Goal: Task Accomplishment & Management: Complete application form

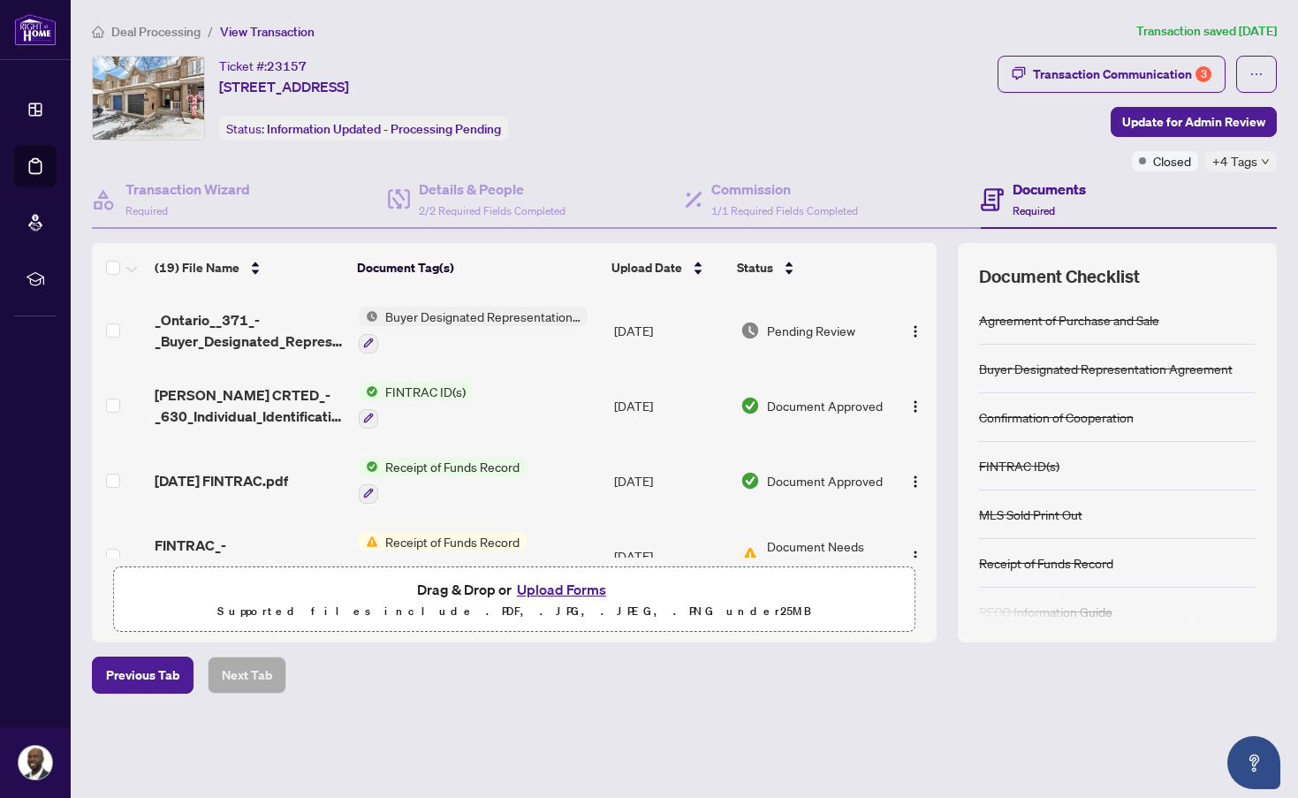
click at [140, 32] on span "Deal Processing" at bounding box center [155, 32] width 89 height 16
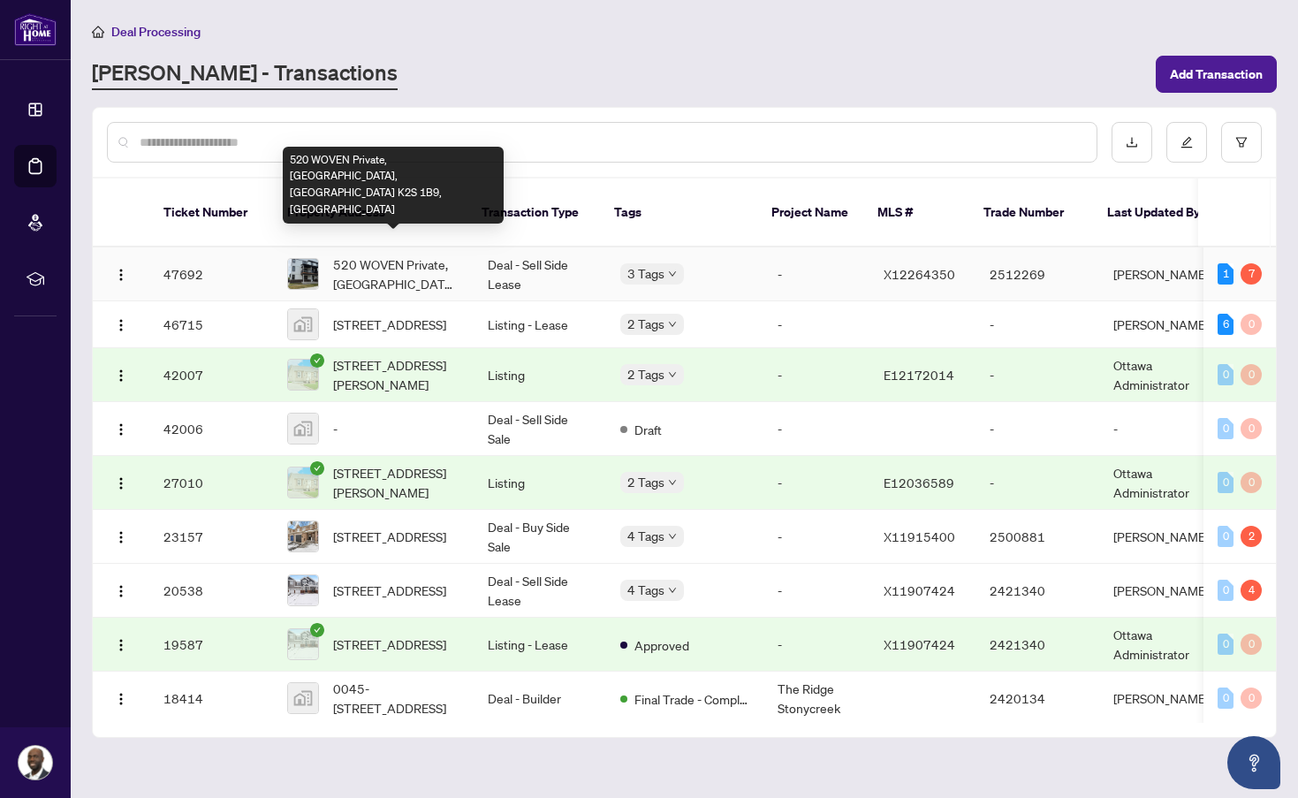
click at [385, 254] on span "520 WOVEN Private, [GEOGRAPHIC_DATA], [GEOGRAPHIC_DATA] K2S 1B9, [GEOGRAPHIC_DA…" at bounding box center [396, 273] width 126 height 39
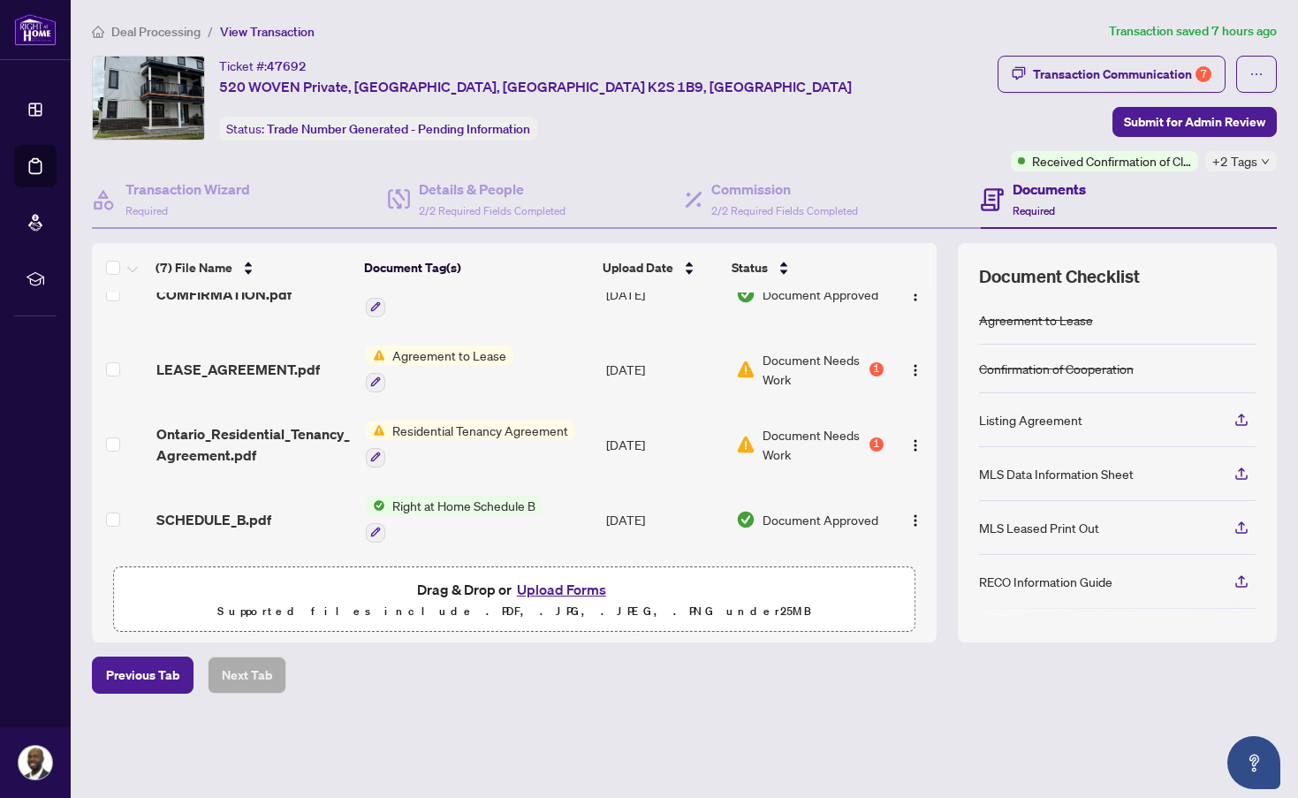
scroll to position [262, 0]
click at [540, 589] on button "Upload Forms" at bounding box center [561, 589] width 100 height 23
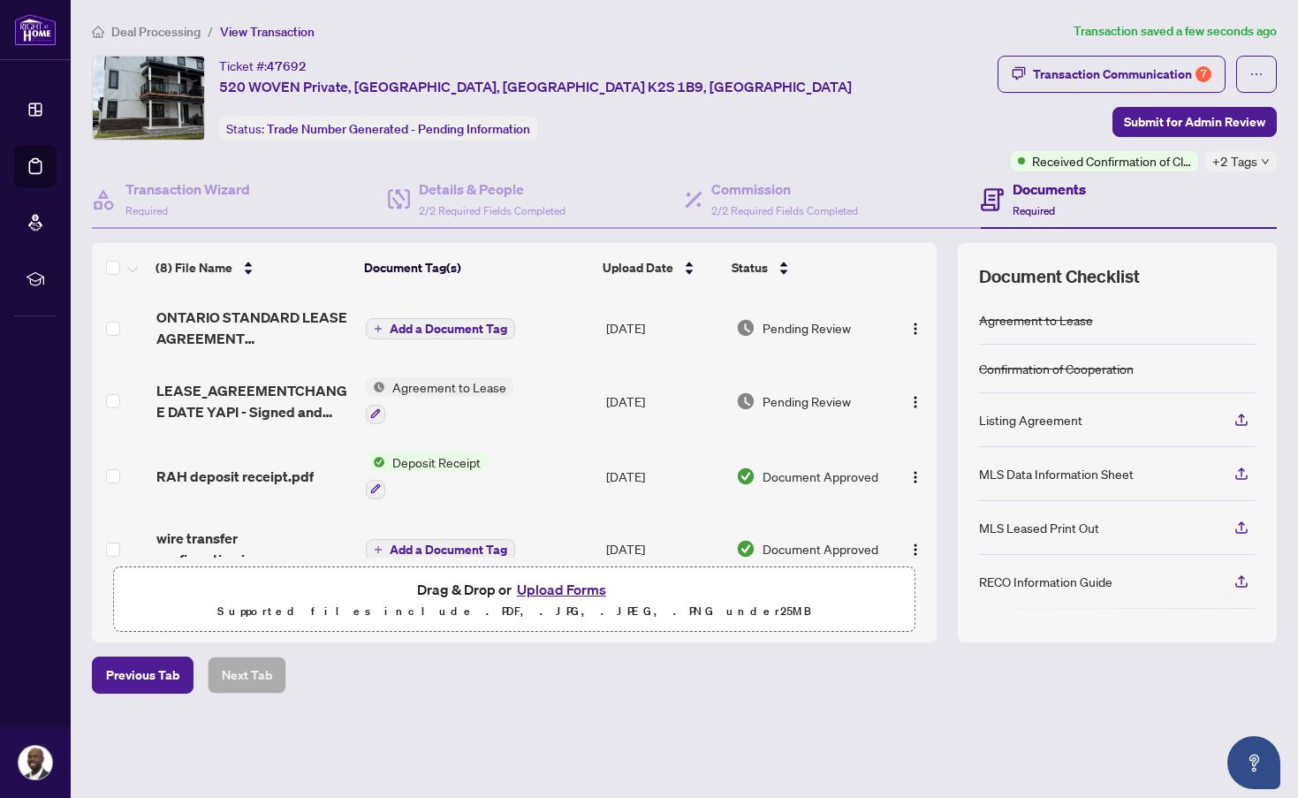
scroll to position [0, 0]
click at [481, 328] on span "Add a Document Tag" at bounding box center [448, 328] width 117 height 12
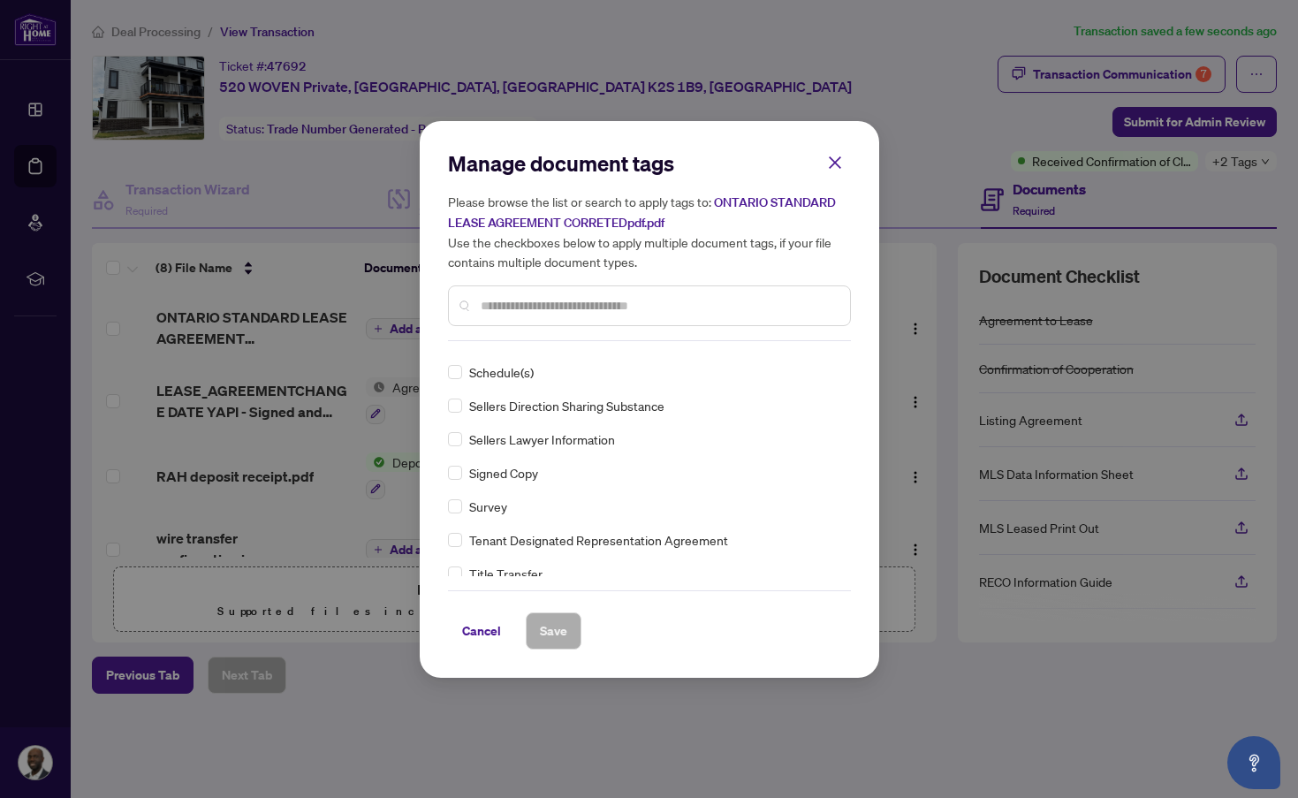
scroll to position [4057, 0]
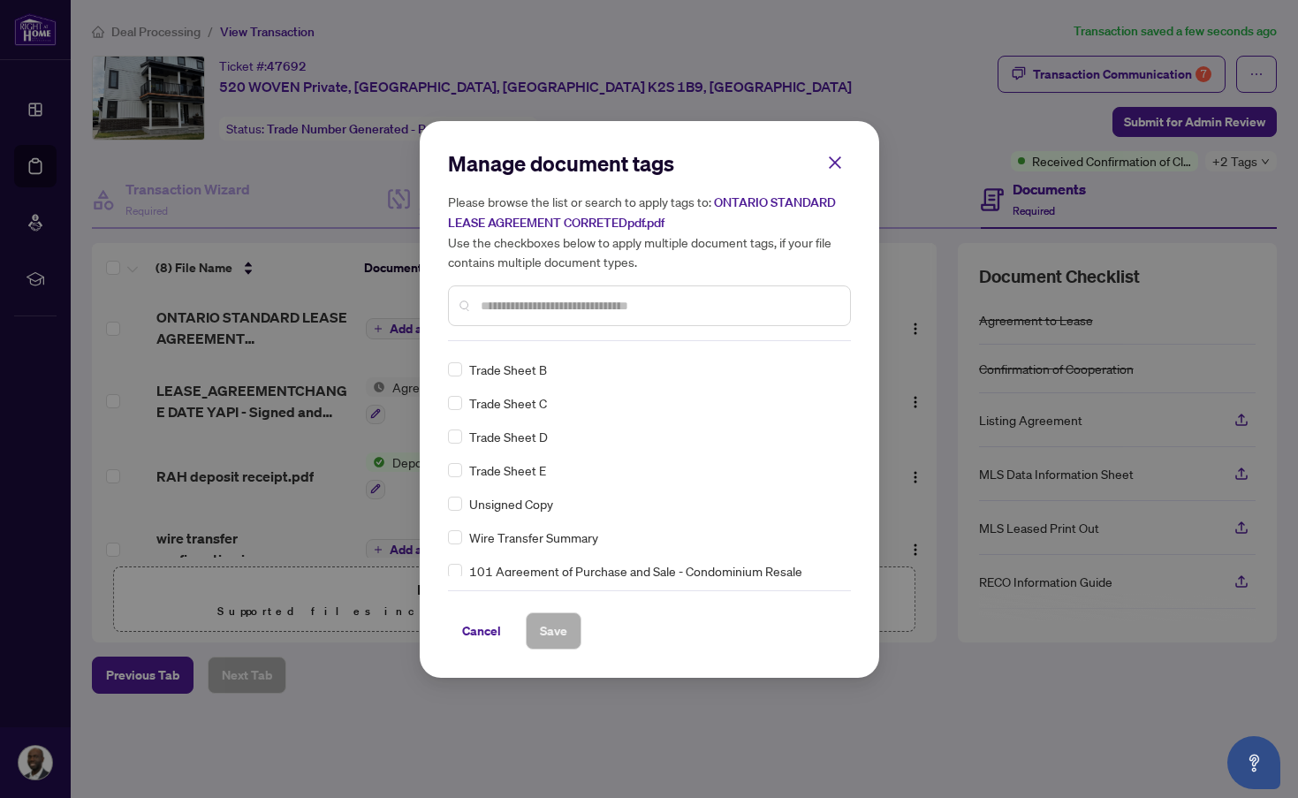
click at [511, 299] on input "text" at bounding box center [658, 305] width 355 height 19
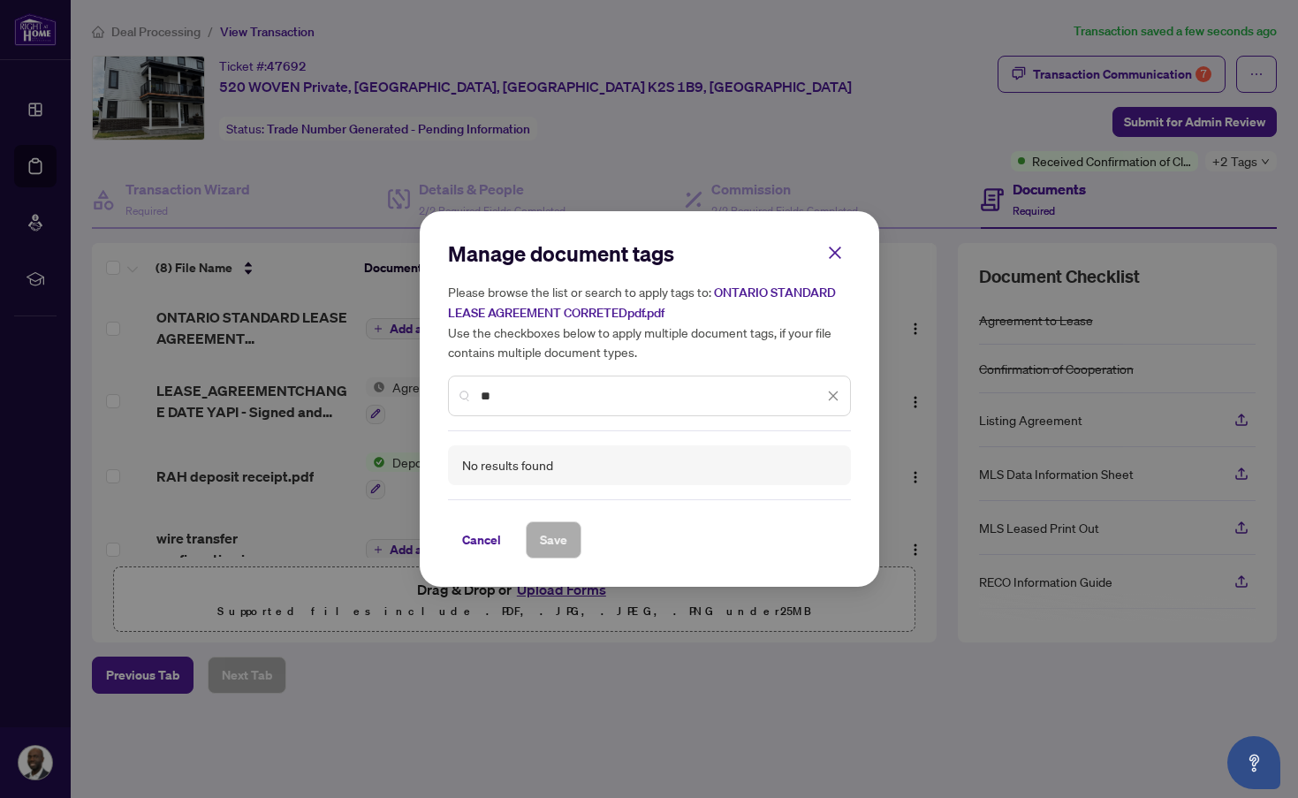
type input "*"
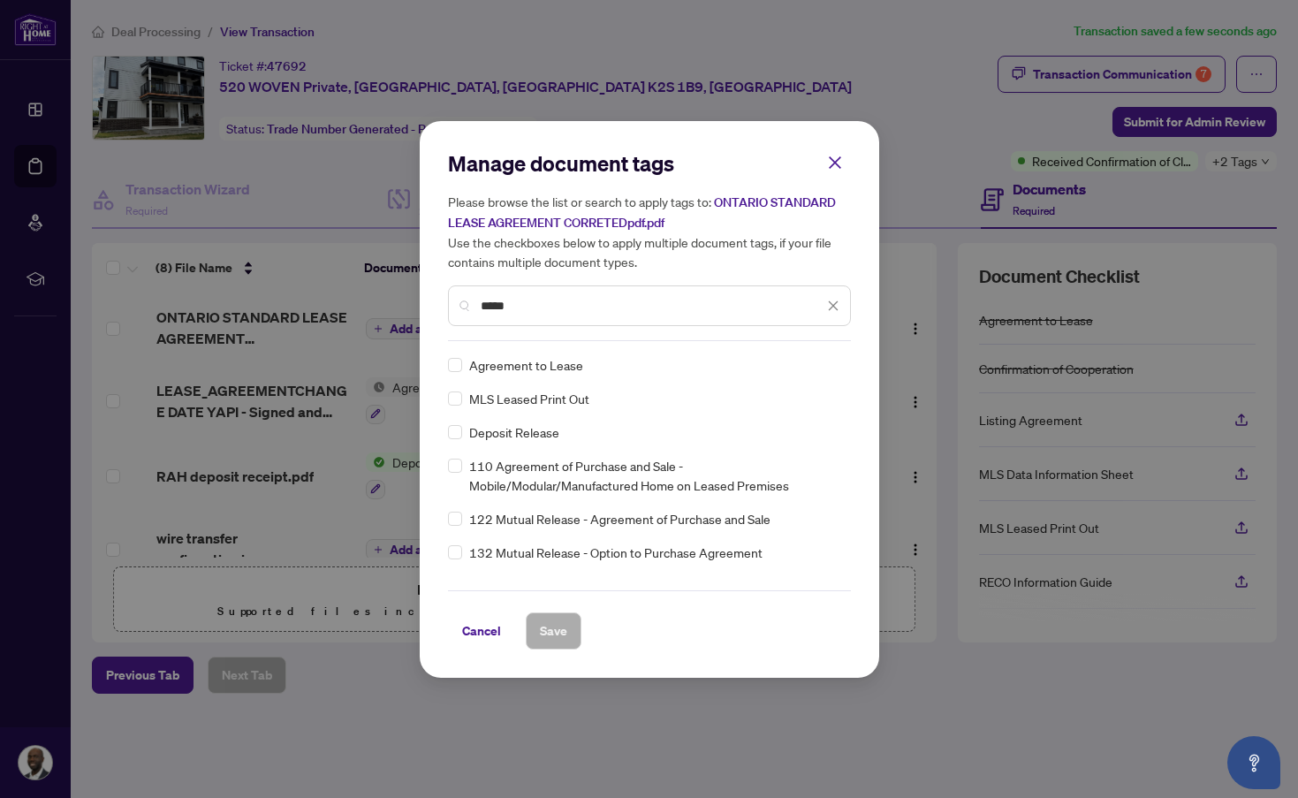
scroll to position [0, 0]
type input "*****"
click at [559, 627] on span "Save" at bounding box center [553, 631] width 27 height 28
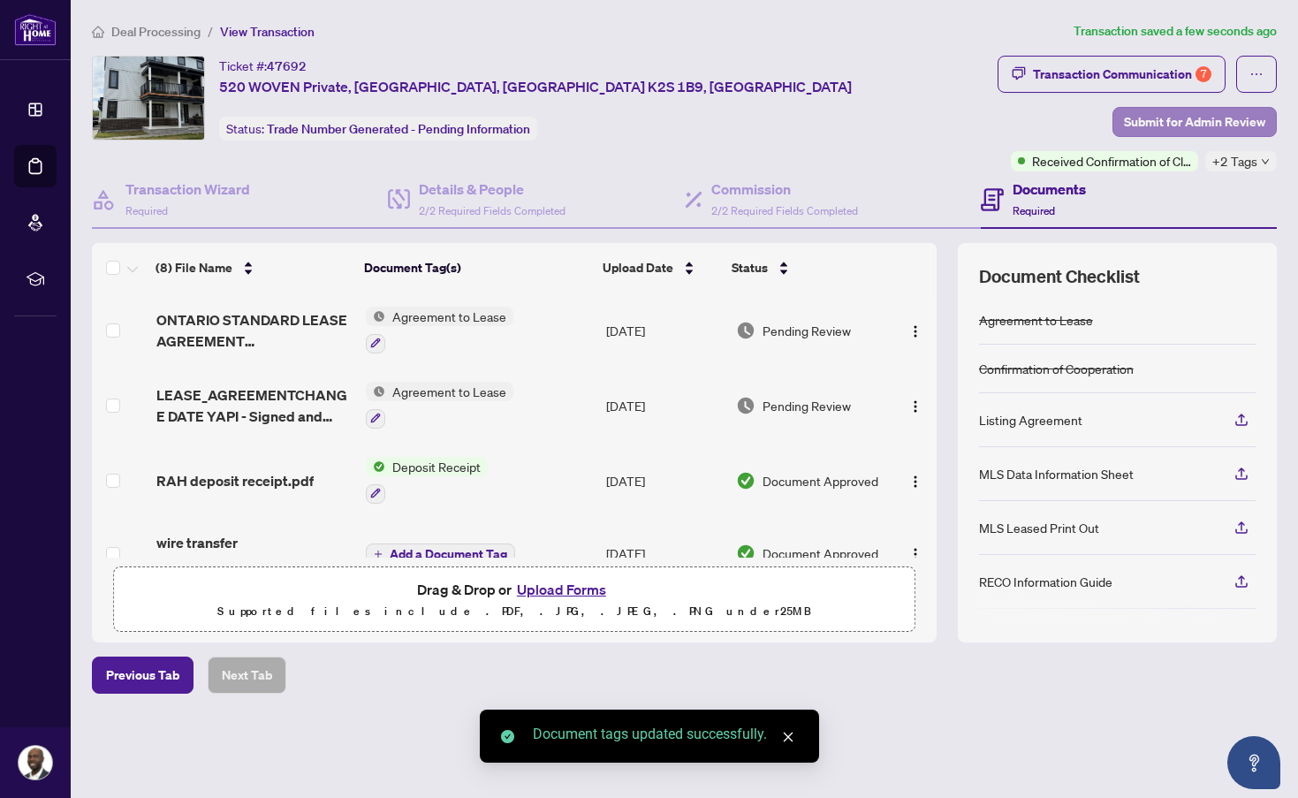
click at [1171, 122] on span "Submit for Admin Review" at bounding box center [1194, 122] width 141 height 28
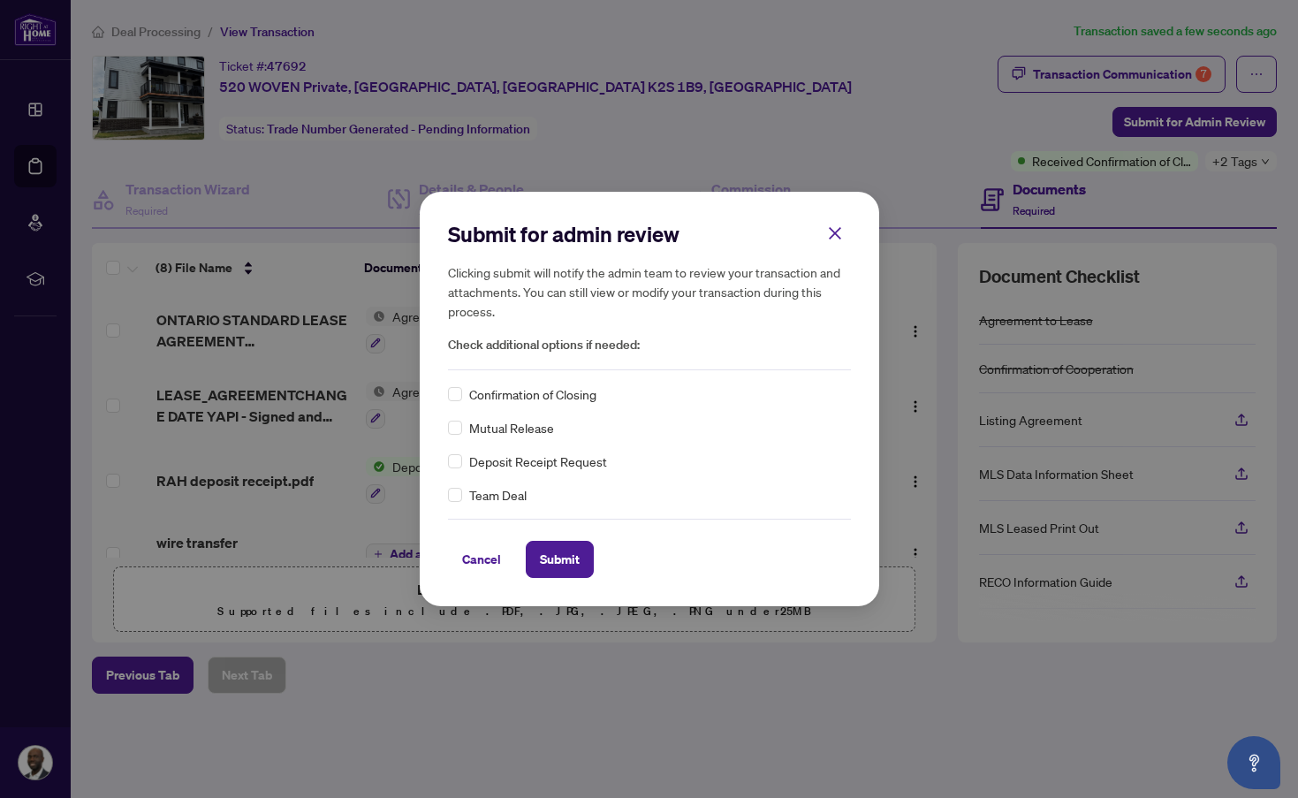
click at [445, 492] on div "Submit for admin review Clicking submit will notify the admin team to review yo…" at bounding box center [649, 399] width 459 height 414
click at [564, 560] on span "Submit" at bounding box center [560, 559] width 40 height 28
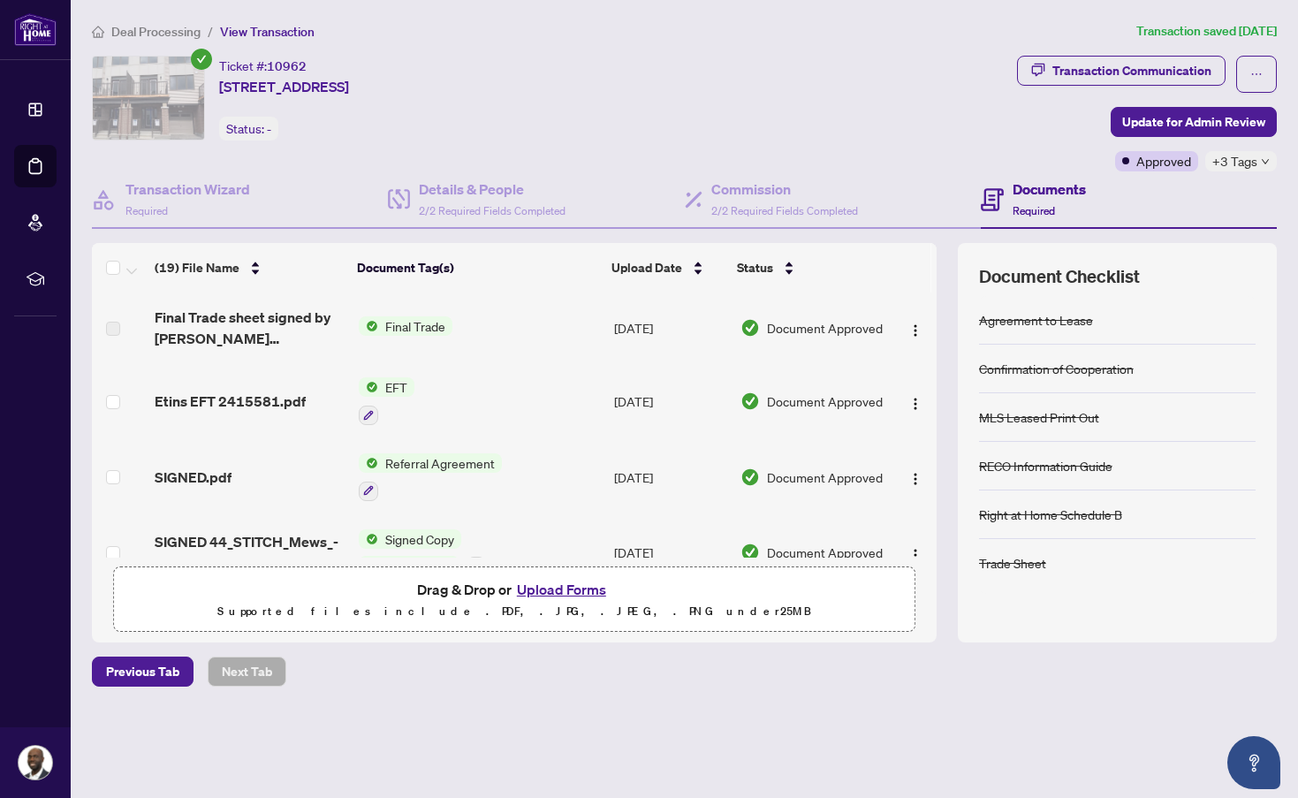
click at [382, 381] on span "EFT" at bounding box center [396, 386] width 36 height 19
